Goal: Task Accomplishment & Management: Complete application form

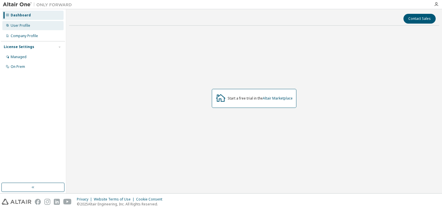
click at [25, 23] on div "User Profile" at bounding box center [21, 25] width 20 height 5
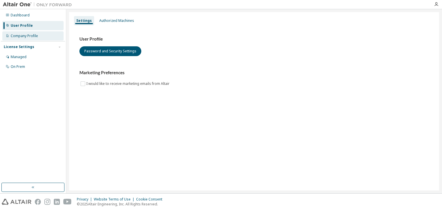
click at [23, 34] on div "Company Profile" at bounding box center [24, 36] width 27 height 5
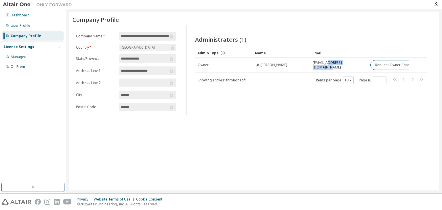
drag, startPoint x: 360, startPoint y: 61, endPoint x: 338, endPoint y: 57, distance: 21.8
click at [328, 59] on td "CSJMA24000000393@csjmu.ac.in" at bounding box center [339, 65] width 58 height 15
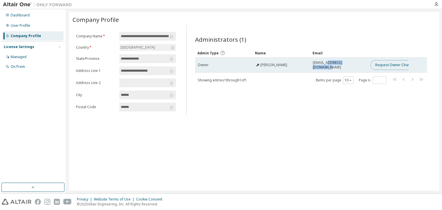
click at [389, 63] on button "Request Owner Change" at bounding box center [394, 65] width 49 height 10
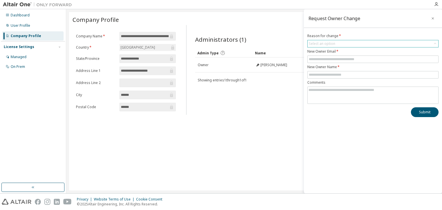
click at [319, 44] on div "Select an option" at bounding box center [322, 43] width 26 height 5
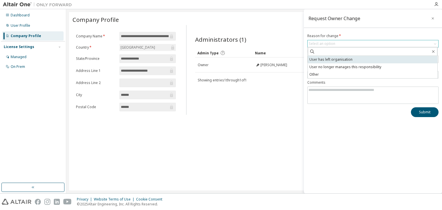
click at [336, 58] on li "User has left organisation" at bounding box center [373, 59] width 130 height 7
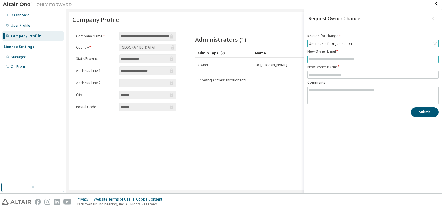
click at [335, 58] on input "text" at bounding box center [373, 59] width 128 height 5
type input "**********"
click at [326, 71] on span at bounding box center [372, 74] width 131 height 7
click at [326, 73] on input "text" at bounding box center [373, 75] width 128 height 5
type input "**********"
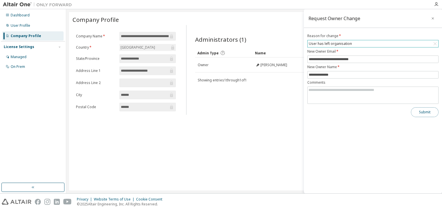
click at [425, 116] on button "Submit" at bounding box center [425, 112] width 28 height 10
click at [425, 116] on div "Submit" at bounding box center [372, 112] width 131 height 10
click at [425, 112] on button "Submit" at bounding box center [425, 112] width 28 height 10
click at [433, 18] on icon "button" at bounding box center [433, 18] width 4 height 5
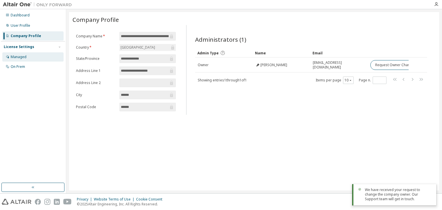
click at [34, 53] on div "Managed" at bounding box center [32, 56] width 61 height 9
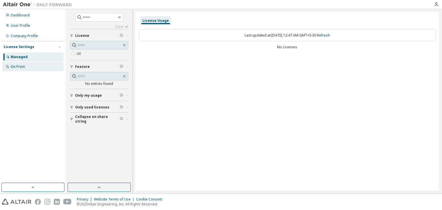
click at [48, 70] on div "On Prem" at bounding box center [32, 66] width 61 height 9
